Goal: Communication & Community: Answer question/provide support

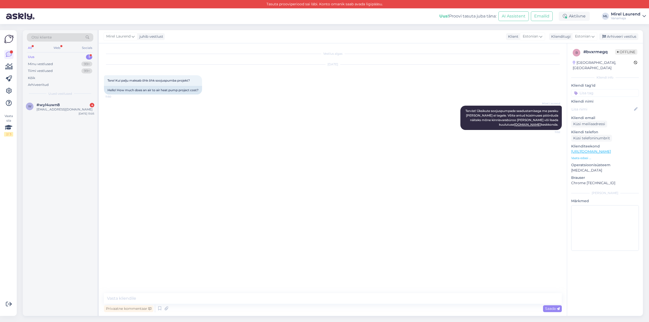
click at [57, 55] on div "Uus 1" at bounding box center [60, 57] width 66 height 7
click at [69, 114] on div "a [EMAIL_ADDRESS][DOMAIN_NAME] 4 [EMAIL_ADDRESS][DOMAIN_NAME] [DATE] 13:07" at bounding box center [60, 108] width 75 height 18
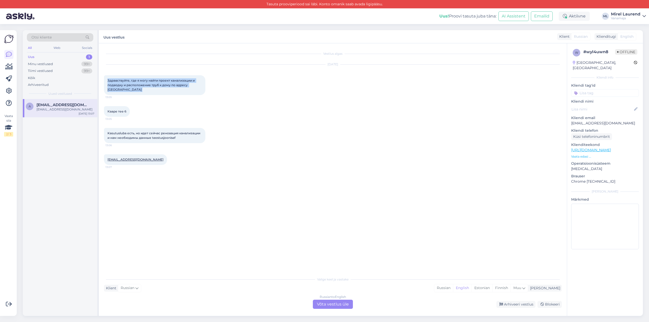
drag, startPoint x: 107, startPoint y: 80, endPoint x: 209, endPoint y: 86, distance: 102.2
click at [206, 86] on div "Здравствуйте, где я могу найти проект канализации и подводку и расположение тру…" at bounding box center [154, 85] width 101 height 20
copy div "Здравствуйте, где я могу найти проект канализации и подводку и расположение тру…"
drag, startPoint x: 186, startPoint y: 135, endPoint x: 104, endPoint y: 125, distance: 82.7
click at [104, 125] on div "Vestlus algas [DATE] Здравствуйте, где я могу найти проект канализации и подвод…" at bounding box center [333, 179] width 468 height 273
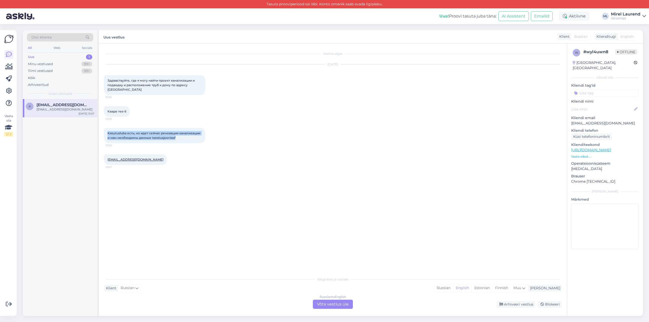
copy span "Kasutusluba есть, но идет сейчас реновация канализации и нам необходимы данные …"
click at [325, 306] on div "Russian to English Võta vestlus üle" at bounding box center [333, 304] width 40 height 9
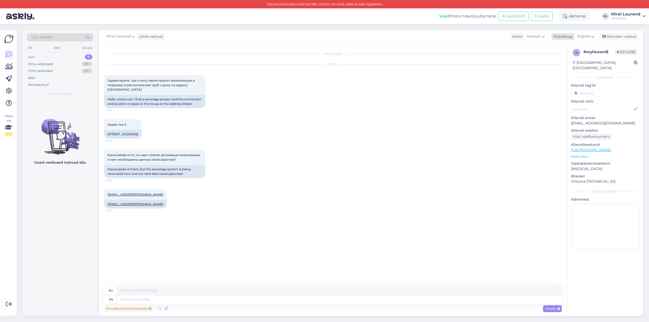
click at [592, 38] on div "English" at bounding box center [586, 36] width 23 height 8
click at [568, 120] on link "Estonian" at bounding box center [575, 124] width 56 height 8
click at [154, 299] on textarea at bounding box center [339, 300] width 445 height 9
type textarea "Tervist!"
type textarea "Ваше здоровье!"
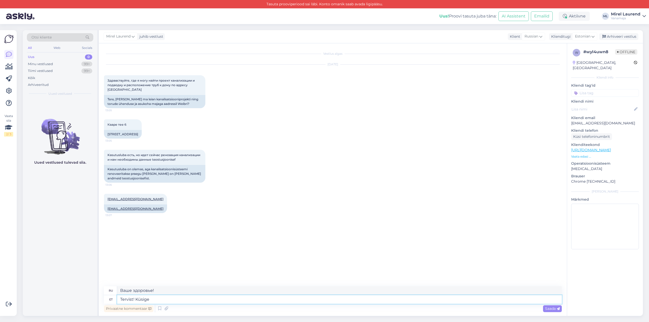
type textarea "Tervist! Küsige o"
type textarea "Привет! Спроси"
type textarea "Tervist! Küsige hoone"
type textarea "Здравствуйте! Спросите у здания."
click at [174, 299] on textarea "Tervist! Küsige hoone" at bounding box center [339, 300] width 445 height 9
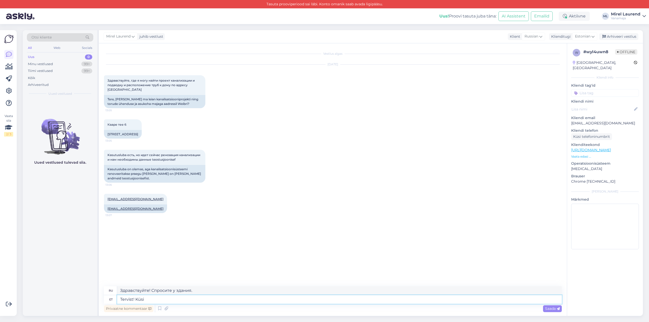
type textarea "Tervist! Küs"
type textarea "Привет! Спроси"
type textarea "Tervist!"
type textarea "Ваше здоровье!"
type textarea "Tervist! [PERSON_NAME]"
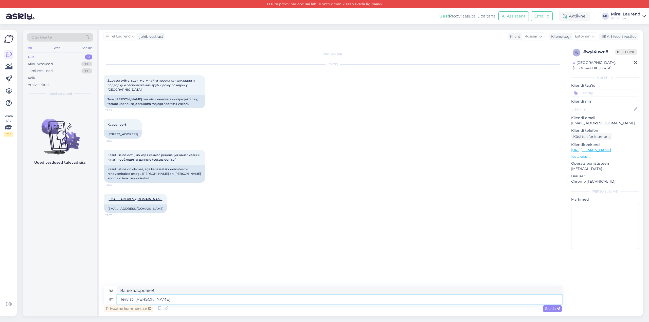
type textarea "Привет! Здание"
type textarea "Tervist! Hoone olemasolevaid"
type textarea "Привет! Строительство существующего"
type textarea "Tervist! Hoone olemasolevaid dokumente kü"
type textarea "Привет! Формирование существующих документов"
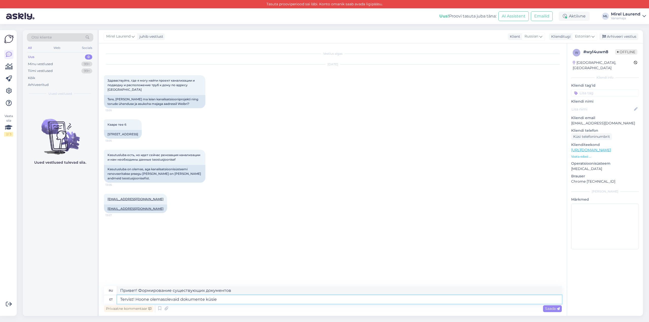
type textarea "Tervist! Hoone olemasolevaid dokumente küsi"
type textarea "Здравствуйте! Попросите предоставить вам имеющиеся документы на здание."
type textarea "Tervist! Hoone olemasolevaid dokumente küsige Luunja v"
type textarea "Здравствуйте! Попросите предоставить вам документы на здание."
type textarea "Tervist! Hoone olemasolevaid dokumente küsige Luunja vallalt."
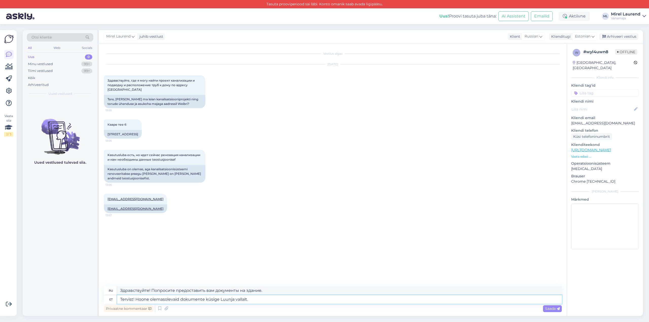
type textarea "Здравствуйте! Запросите у муниципалитета [GEOGRAPHIC_DATA] имеющиеся документы …"
type textarea "Tervist! Hoone olemasolevaid dokumente küsige Luunja vallalt."
click at [555, 307] on span "Saada" at bounding box center [552, 309] width 15 height 5
